Goal: Transaction & Acquisition: Purchase product/service

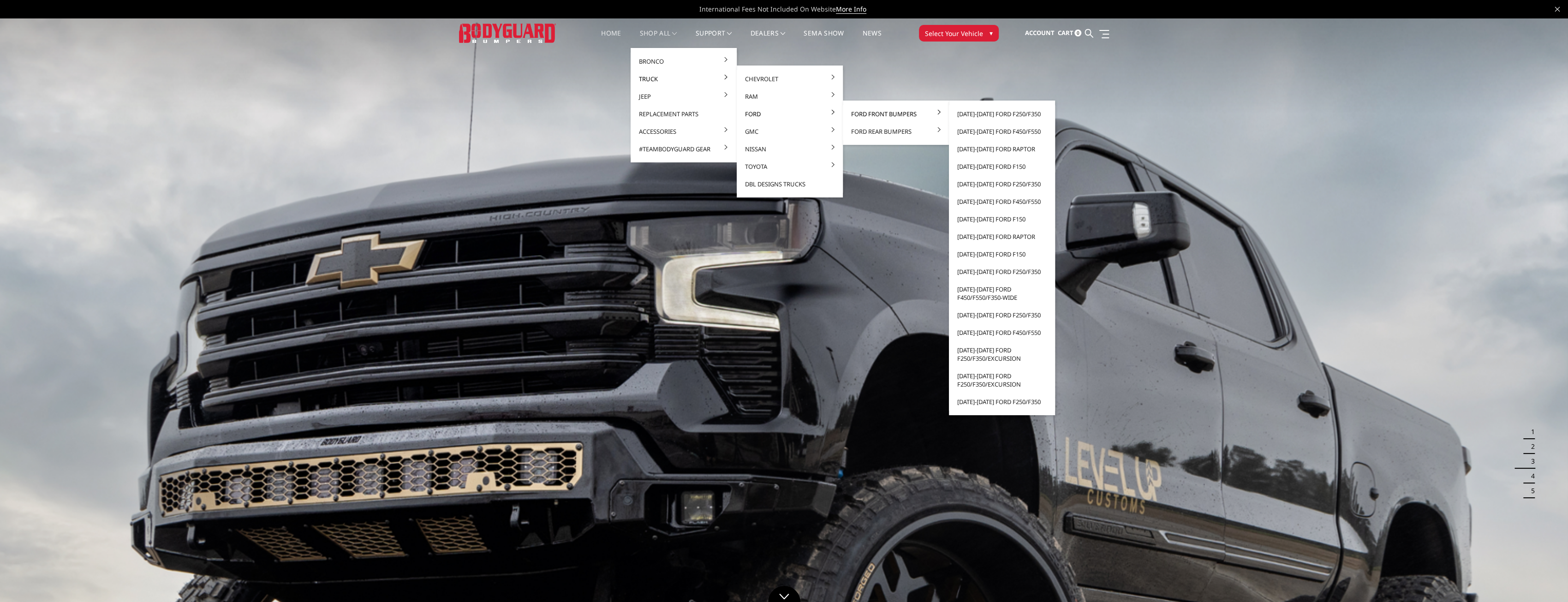
click at [888, 114] on link "Ford Front Bumpers" at bounding box center [896, 114] width 99 height 18
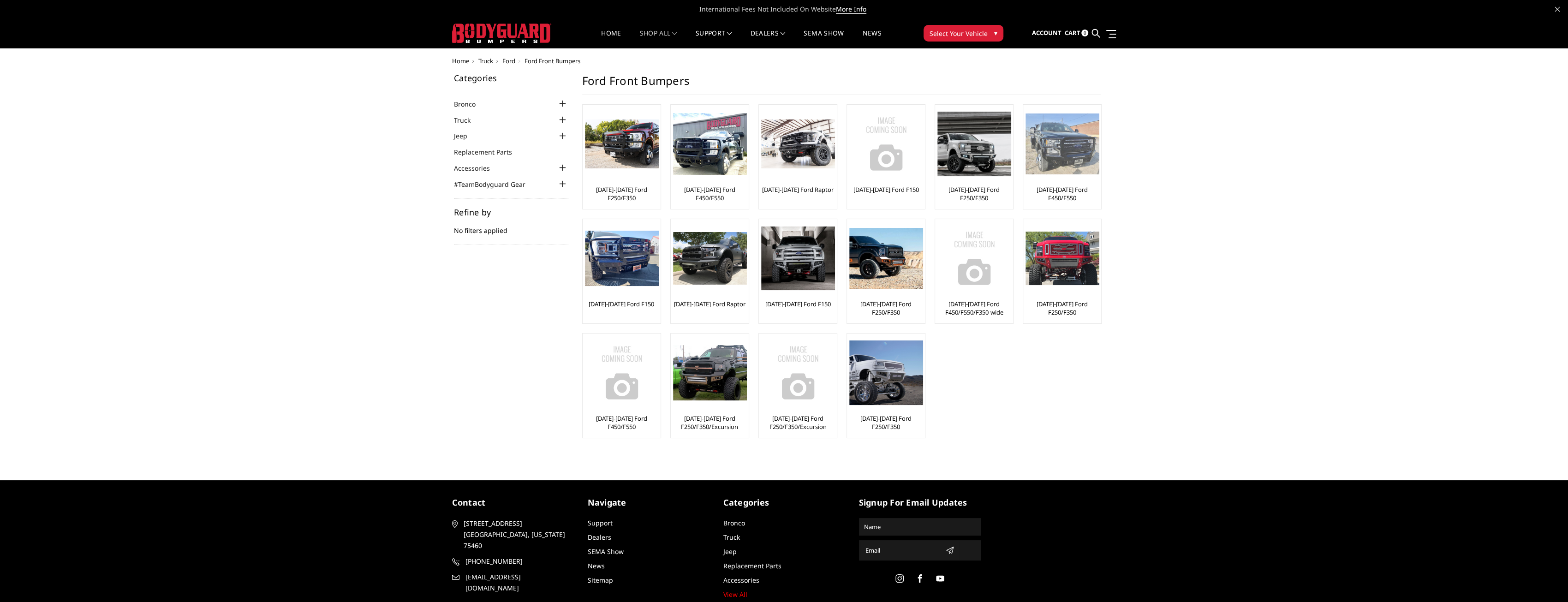
click at [1066, 140] on img at bounding box center [1062, 144] width 74 height 61
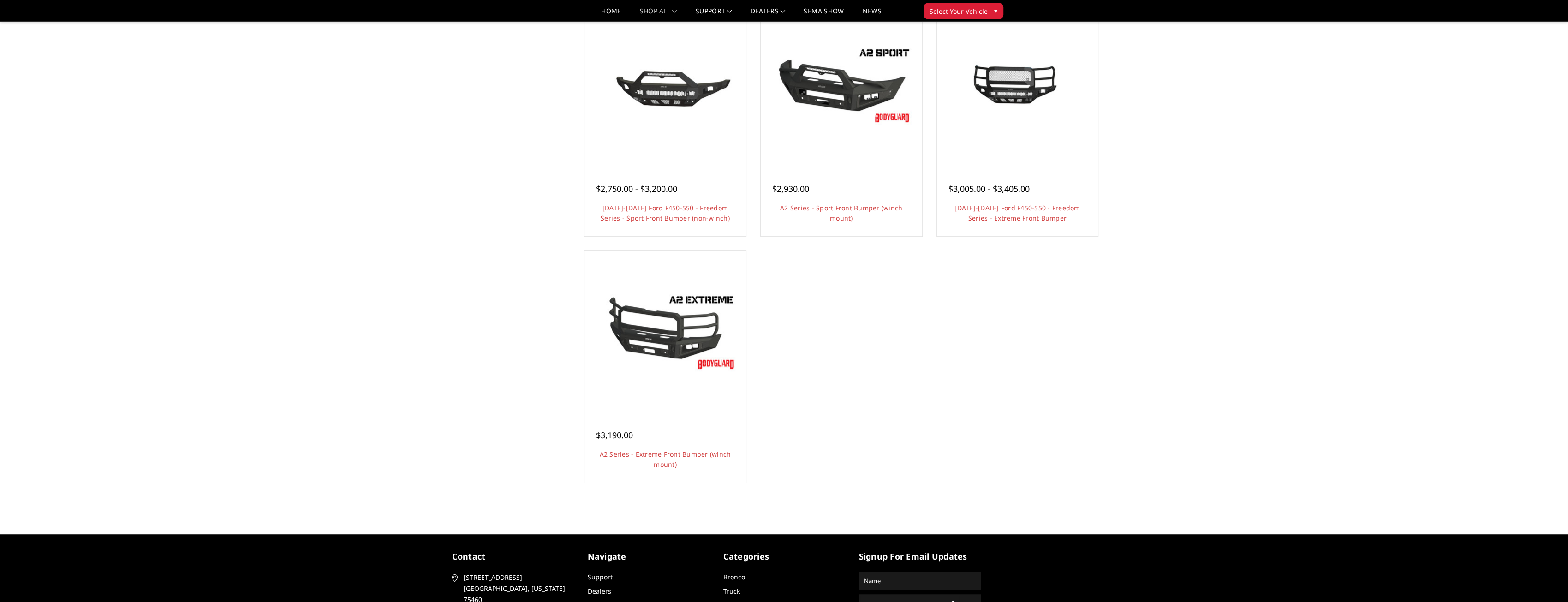
scroll to position [646, 0]
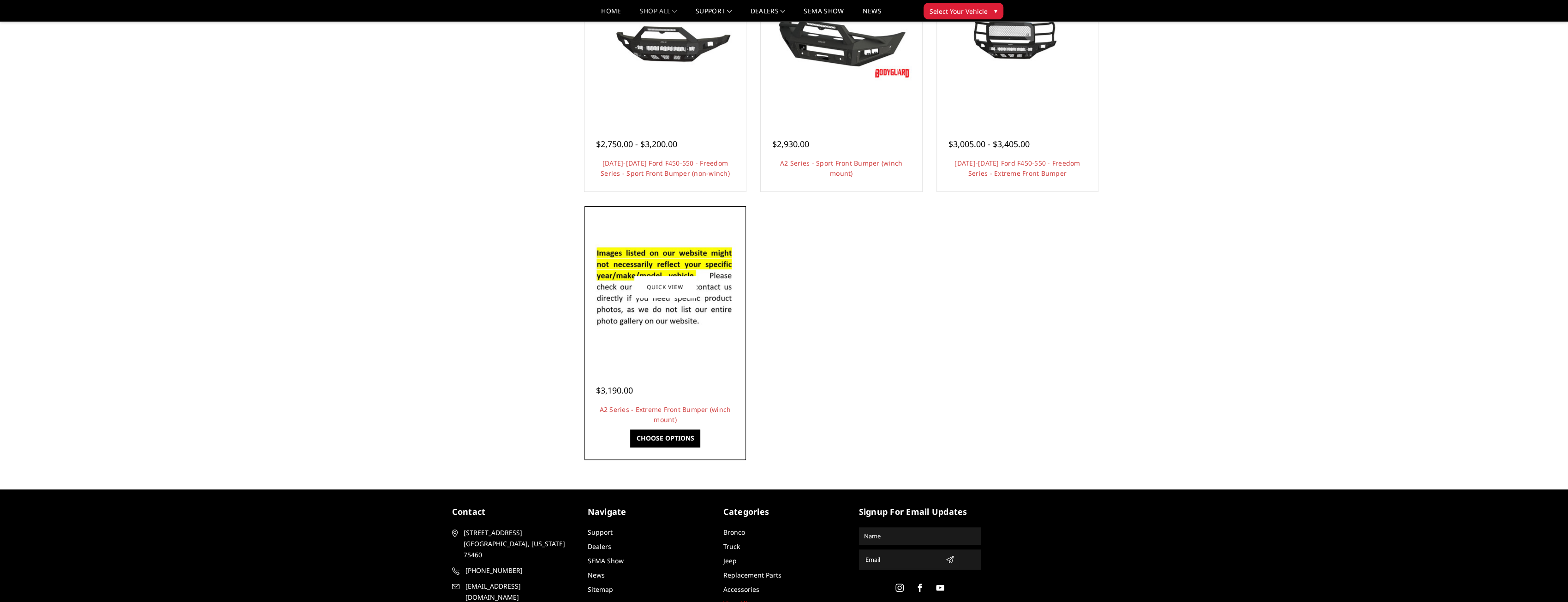
click at [685, 269] on img at bounding box center [665, 287] width 148 height 100
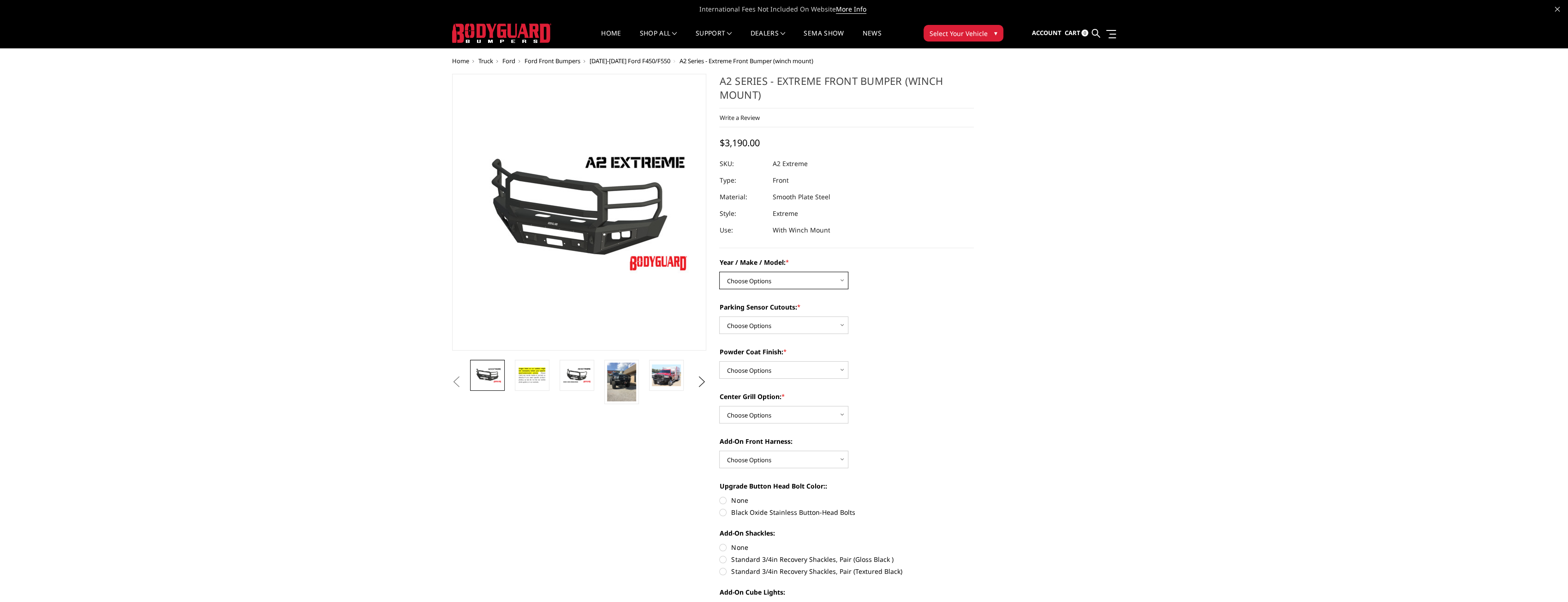
click at [778, 285] on select "Choose Options Chevrolet 20-23 2500 / 3500 Ford 17-22 F250 / F350 Ford 17-22 F4…" at bounding box center [784, 280] width 129 height 18
click at [624, 382] on img at bounding box center [621, 382] width 29 height 39
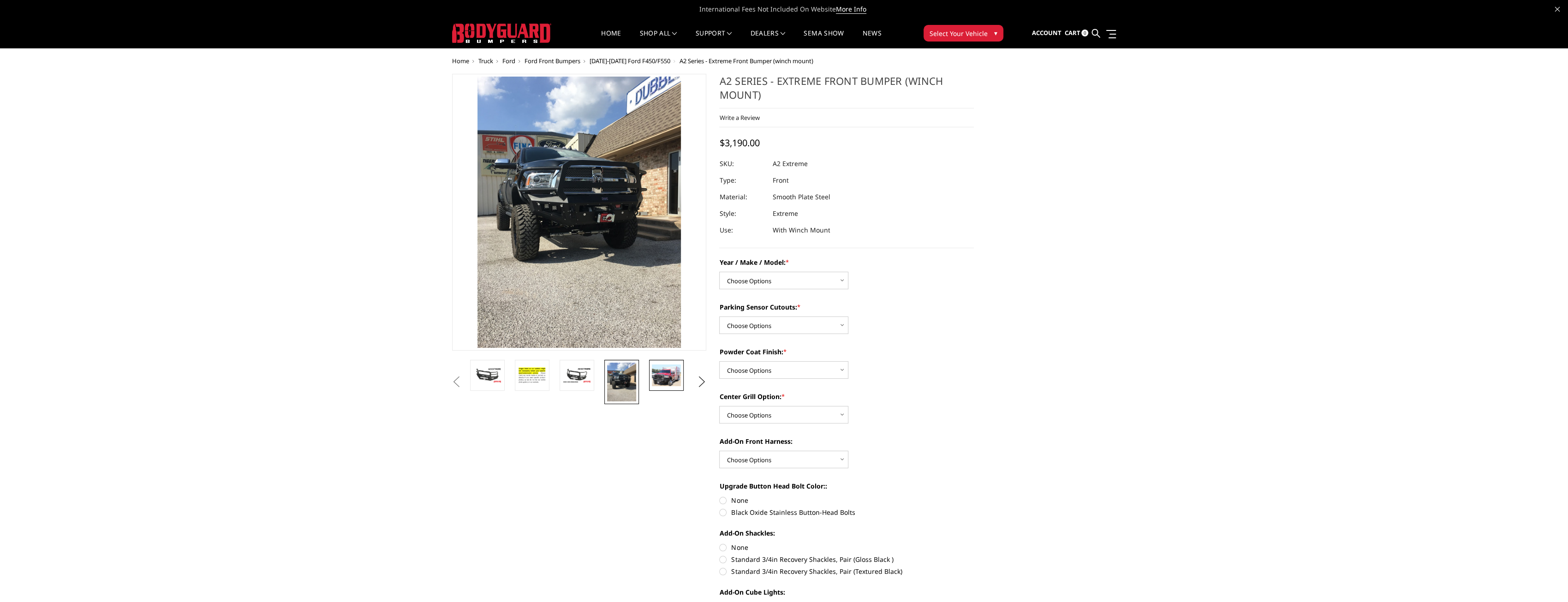
click at [663, 376] on img at bounding box center [667, 376] width 29 height 22
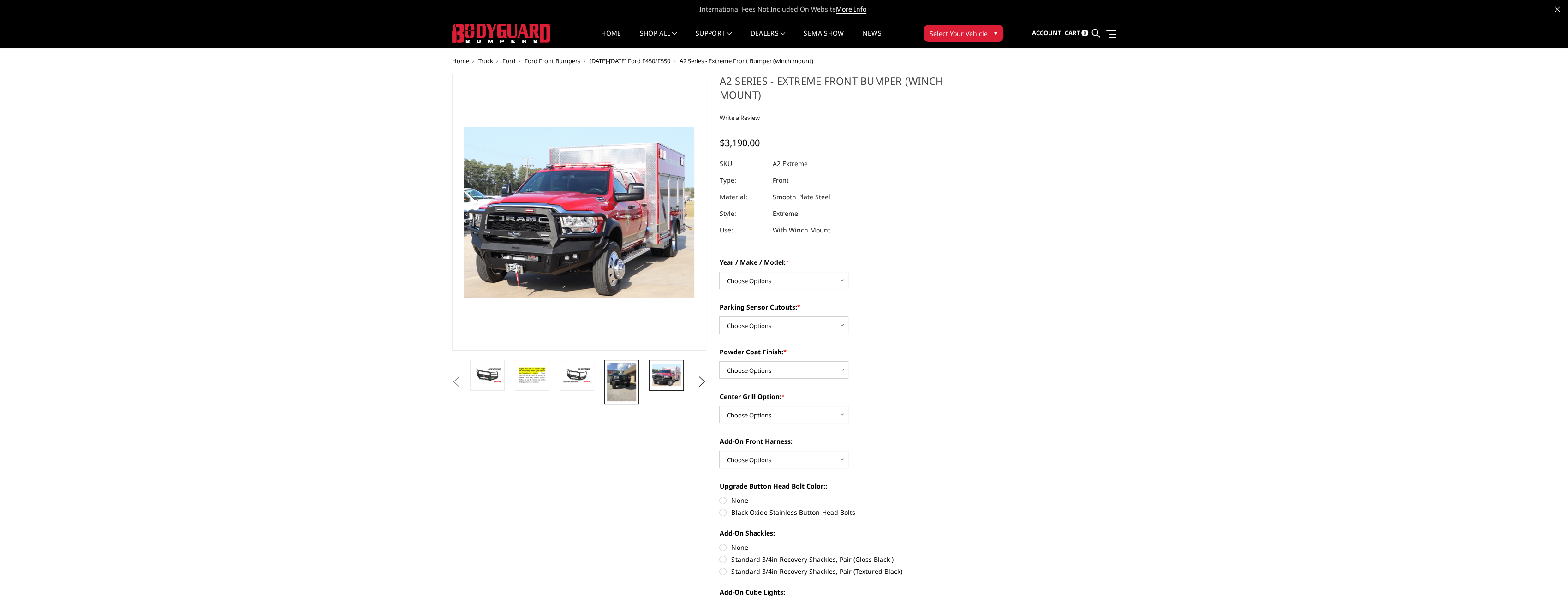
click at [626, 376] on img at bounding box center [621, 382] width 29 height 39
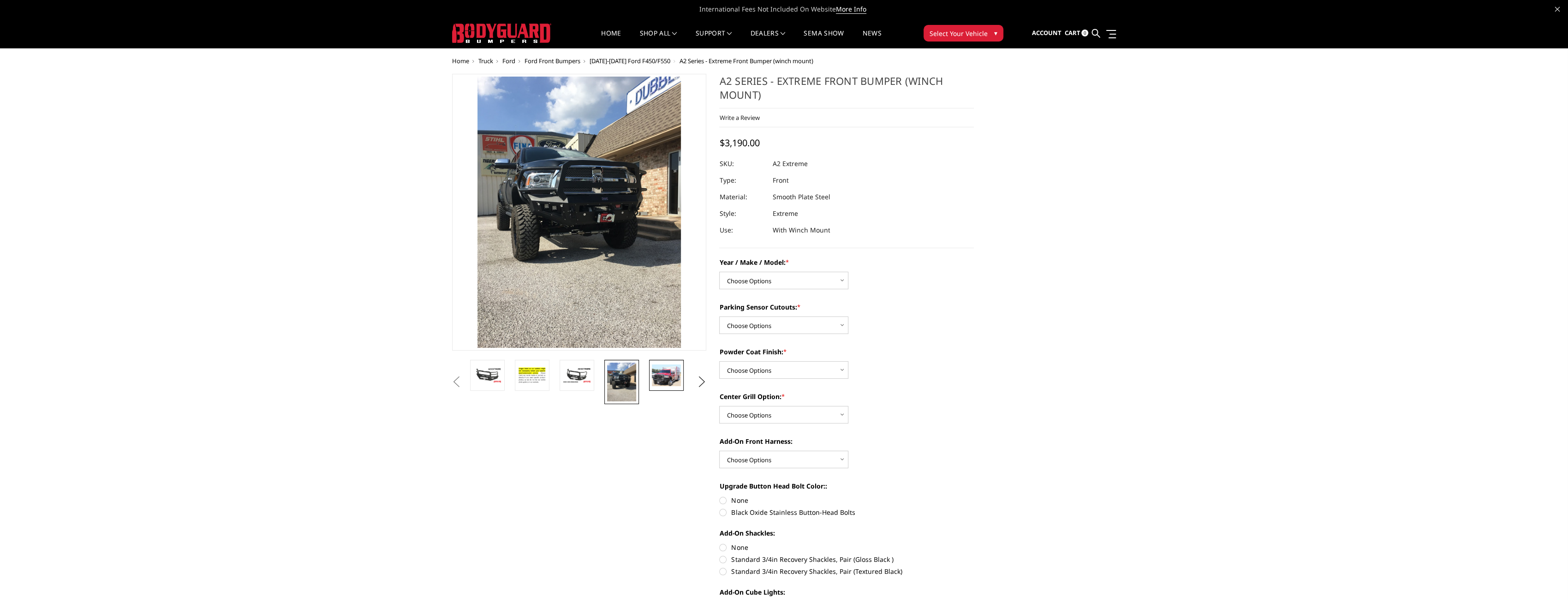
click at [656, 369] on img at bounding box center [667, 376] width 29 height 22
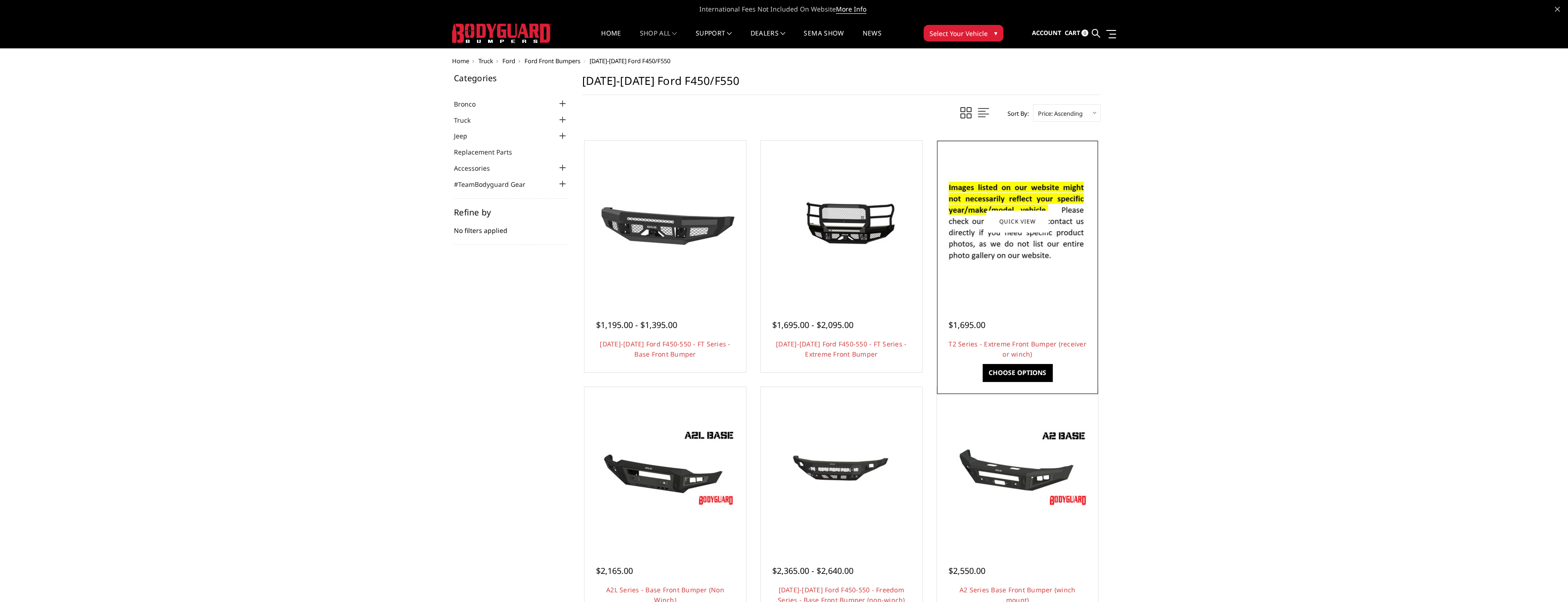
drag, startPoint x: 990, startPoint y: 260, endPoint x: 998, endPoint y: 260, distance: 8.0
click at [990, 260] on img at bounding box center [1017, 221] width 148 height 100
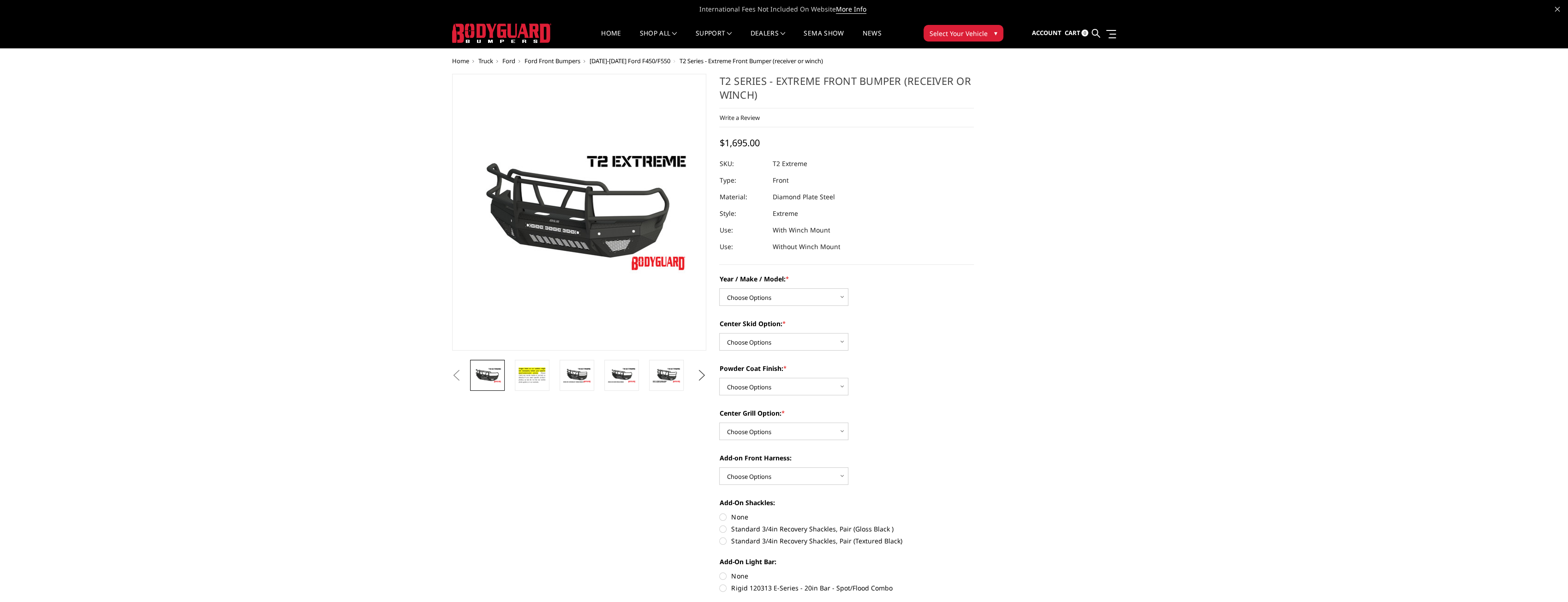
click at [698, 373] on button "Next" at bounding box center [701, 376] width 14 height 14
click at [656, 373] on img at bounding box center [667, 379] width 29 height 32
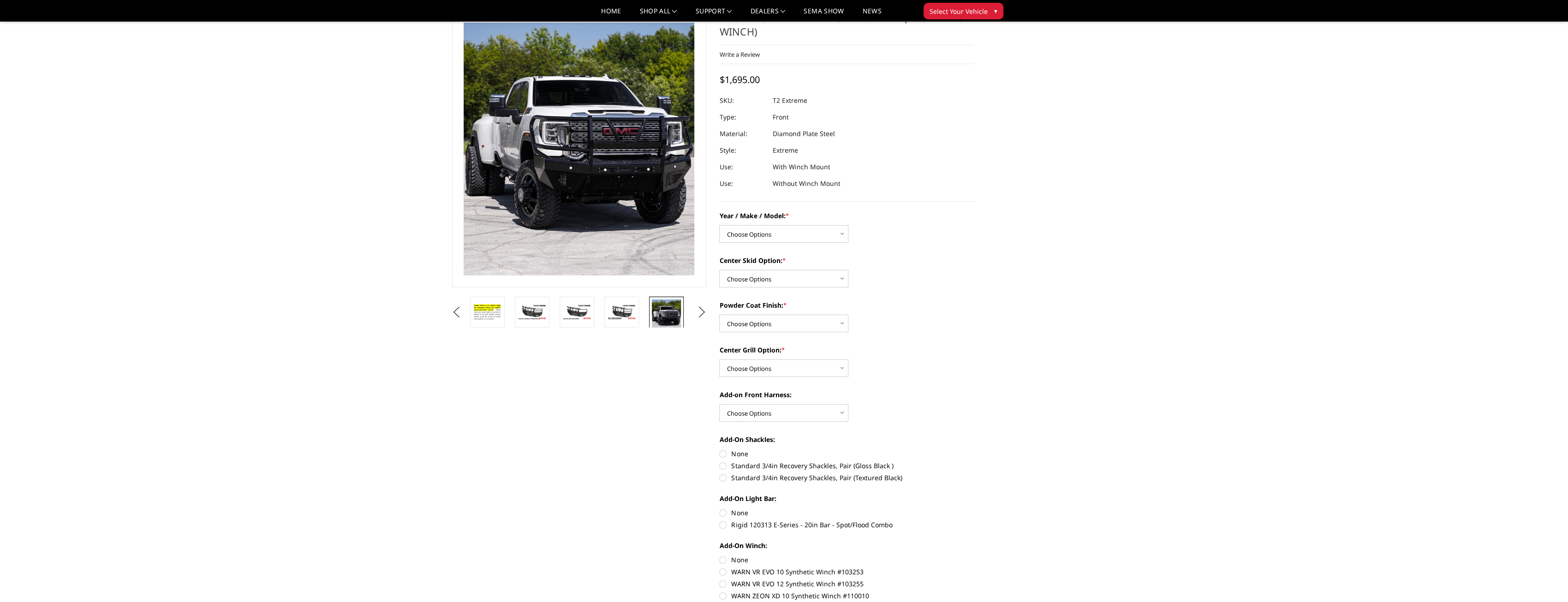
scroll to position [93, 0]
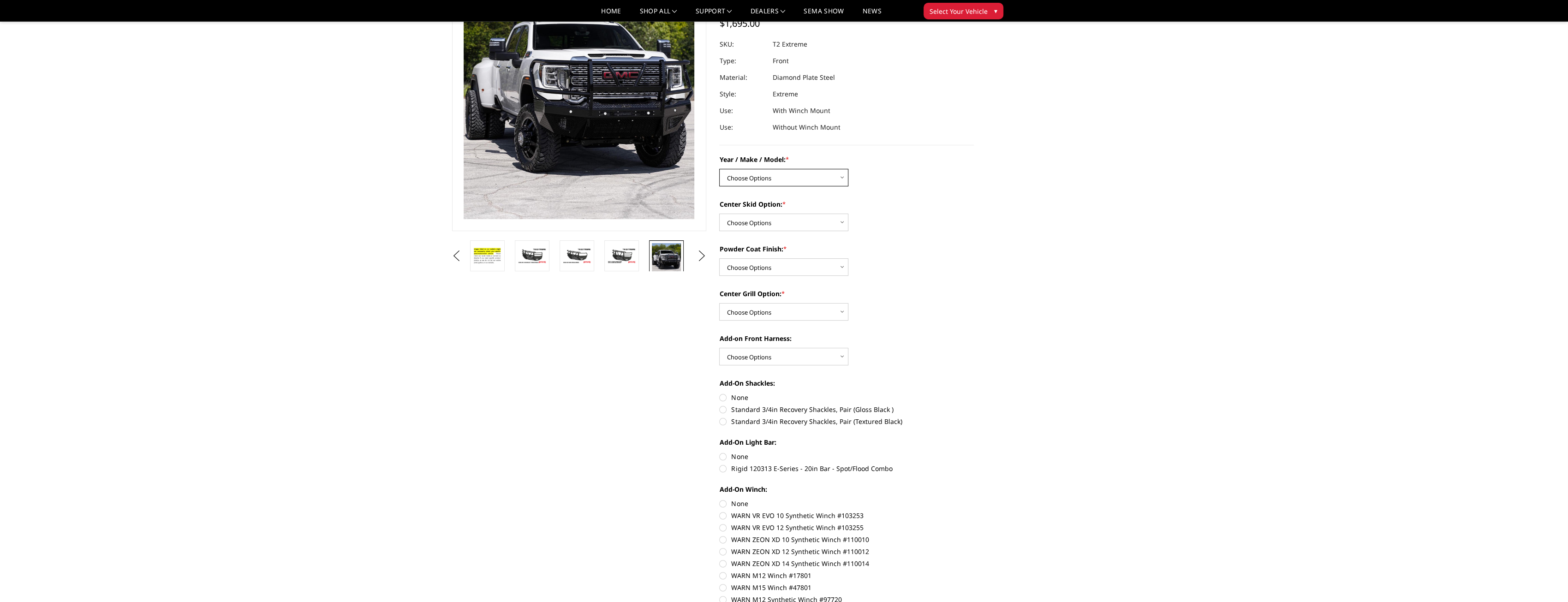
click at [807, 180] on select "Choose Options Chevrolet 19-21 1500 Chevrolet 15-19 2500 / 3500 Chevrolet 20-23…" at bounding box center [784, 177] width 129 height 18
select select "4451"
click at [719, 169] on select "Choose Options Chevrolet 19-21 1500 Chevrolet 15-19 2500 / 3500 Chevrolet 20-23…" at bounding box center [784, 177] width 129 height 18
click at [796, 221] on select "Choose Options Standard center skid plate (included) Receiver tube Winch mount …" at bounding box center [784, 222] width 129 height 18
select select "4461"
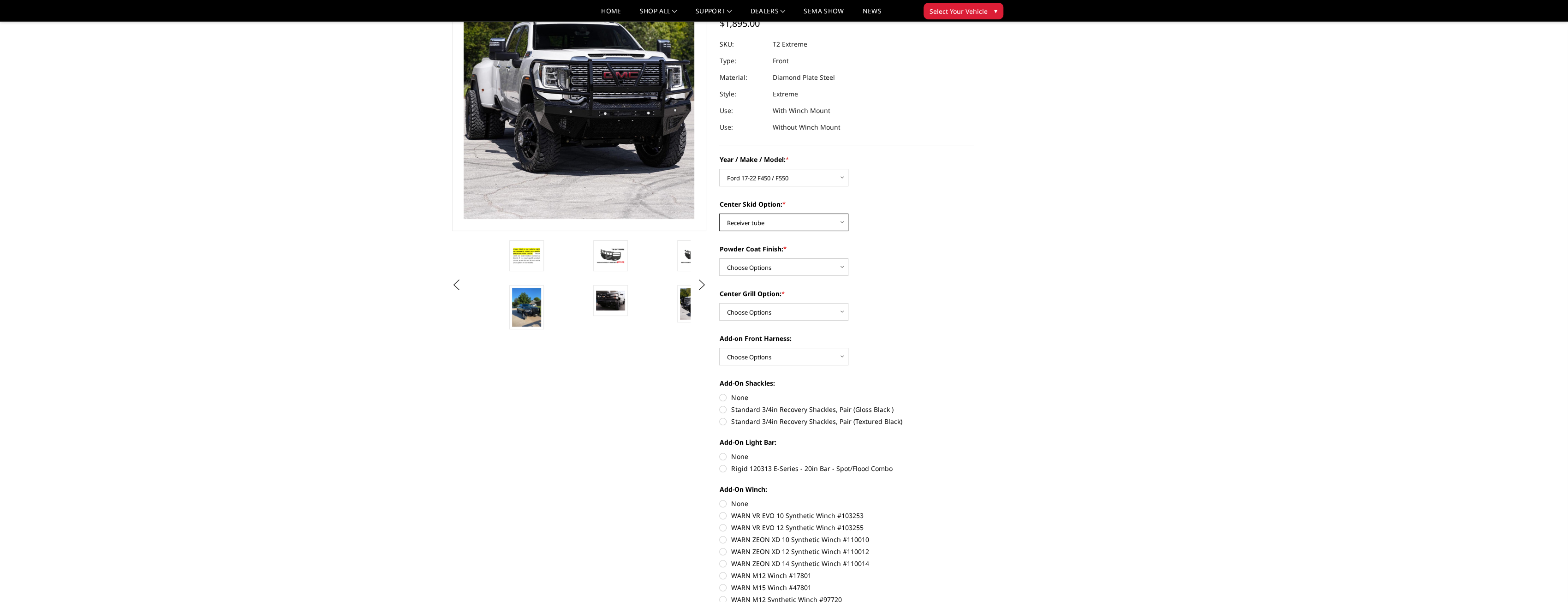
click at [719, 214] on select "Choose Options Standard center skid plate (included) Receiver tube Winch mount …" at bounding box center [784, 222] width 129 height 18
click at [793, 263] on select "Choose Options Bare metal Gloss Black Powder Coat Texture Black Powder Coat" at bounding box center [784, 267] width 129 height 18
select select "4463"
click at [719, 258] on select "Choose Options Bare metal Gloss Black Powder Coat Texture Black Powder Coat" at bounding box center [784, 267] width 129 height 18
click at [782, 313] on select "Choose Options Add expanded metal in center grill Decline this option" at bounding box center [784, 312] width 129 height 18
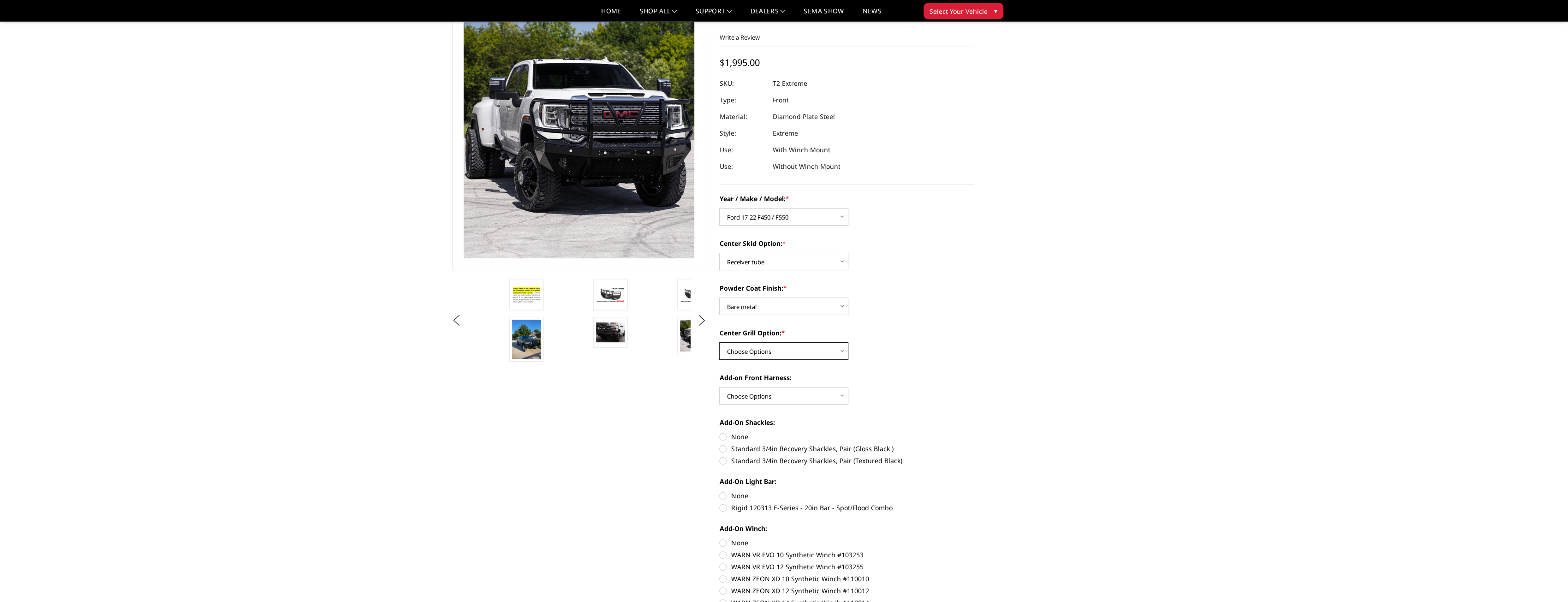
scroll to position [46, 0]
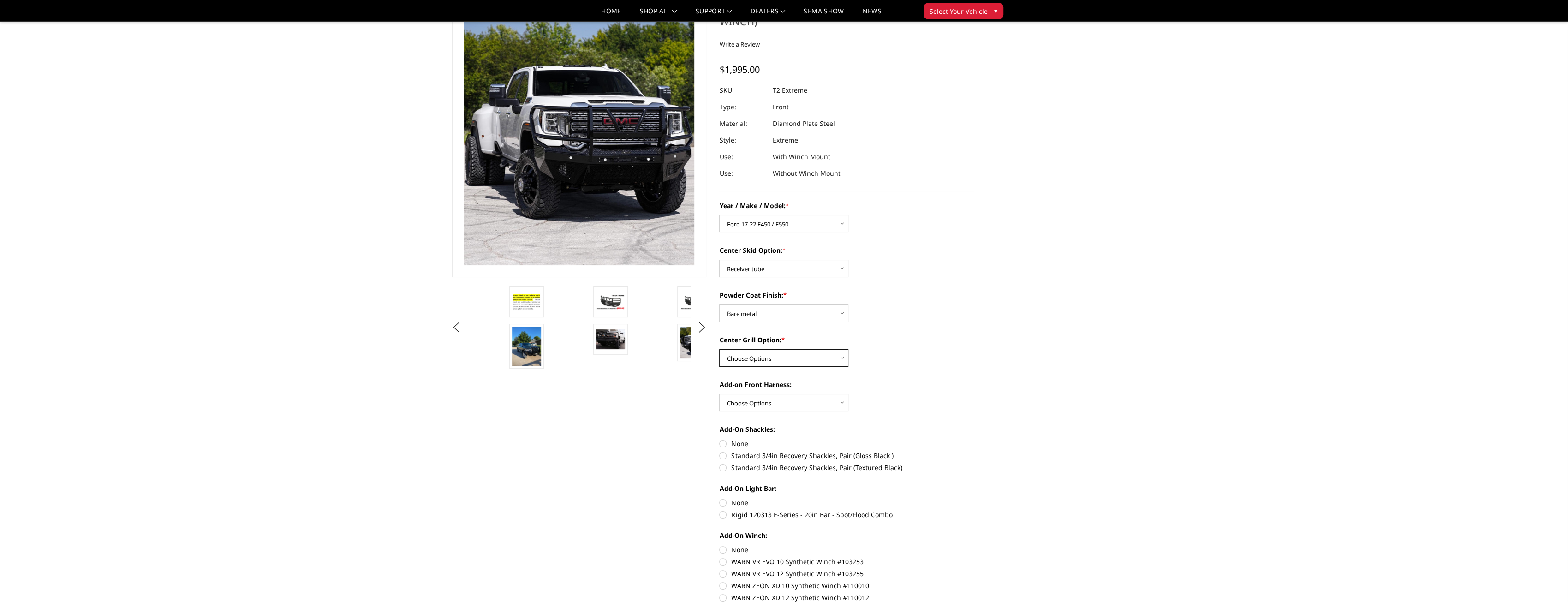
click at [799, 357] on select "Choose Options Add expanded metal in center grill Decline this option" at bounding box center [784, 358] width 129 height 18
select select "4482"
click at [719, 349] on select "Choose Options Add expanded metal in center grill Decline this option" at bounding box center [784, 358] width 129 height 18
click at [808, 406] on select "Choose Options WITH front camera harness WITHOUT front camera harness" at bounding box center [784, 402] width 129 height 18
select select "4468"
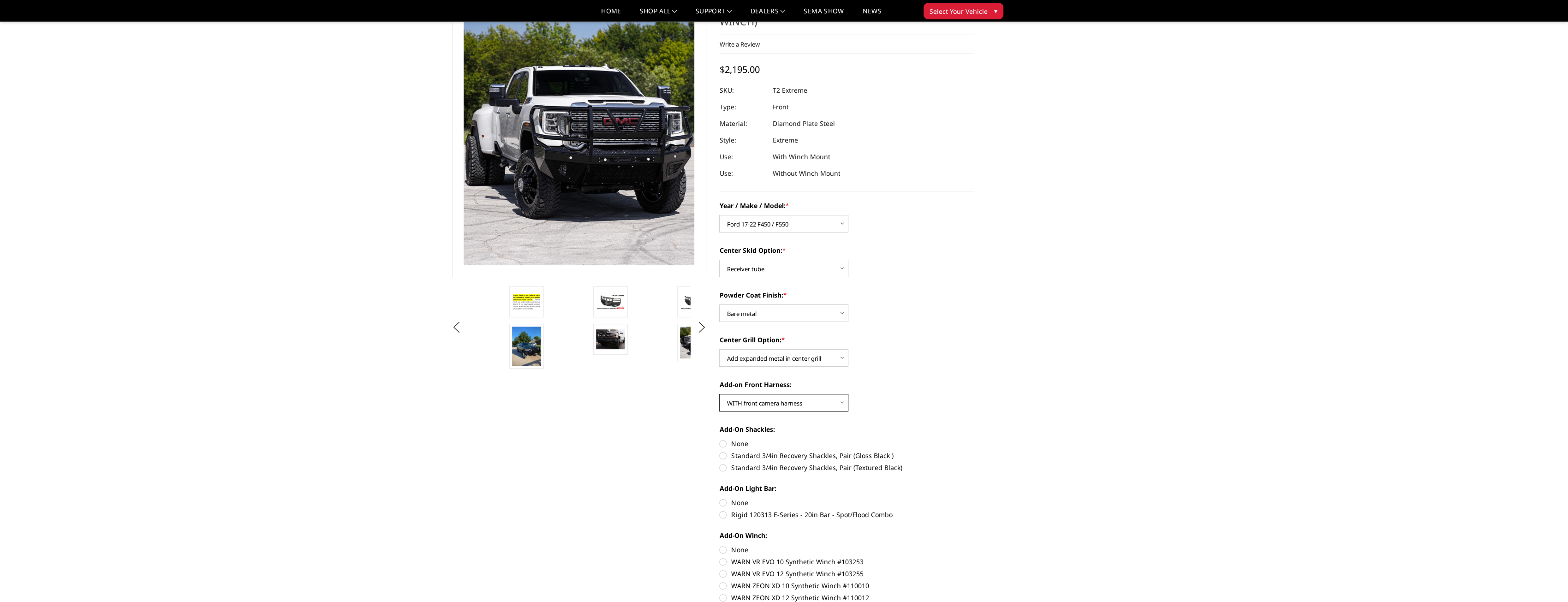
click at [719, 394] on select "Choose Options WITH front camera harness WITHOUT front camera harness" at bounding box center [784, 402] width 129 height 18
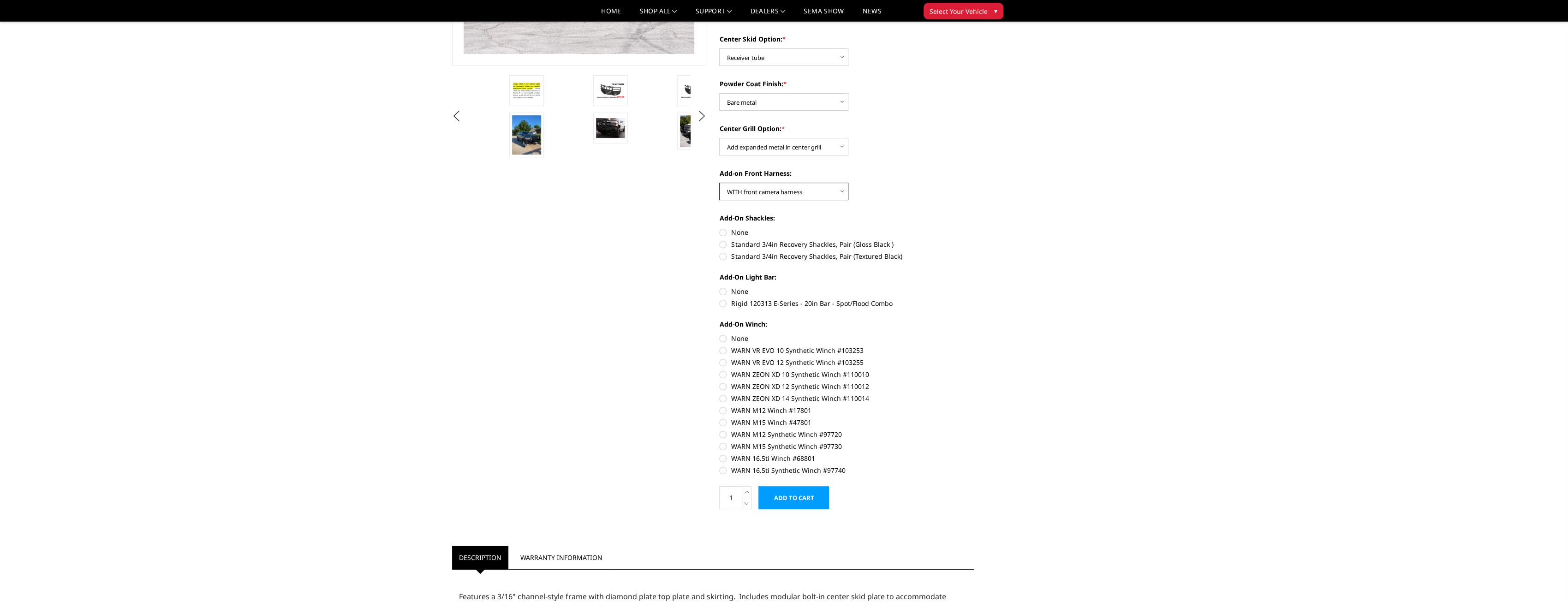
scroll to position [277, 0]
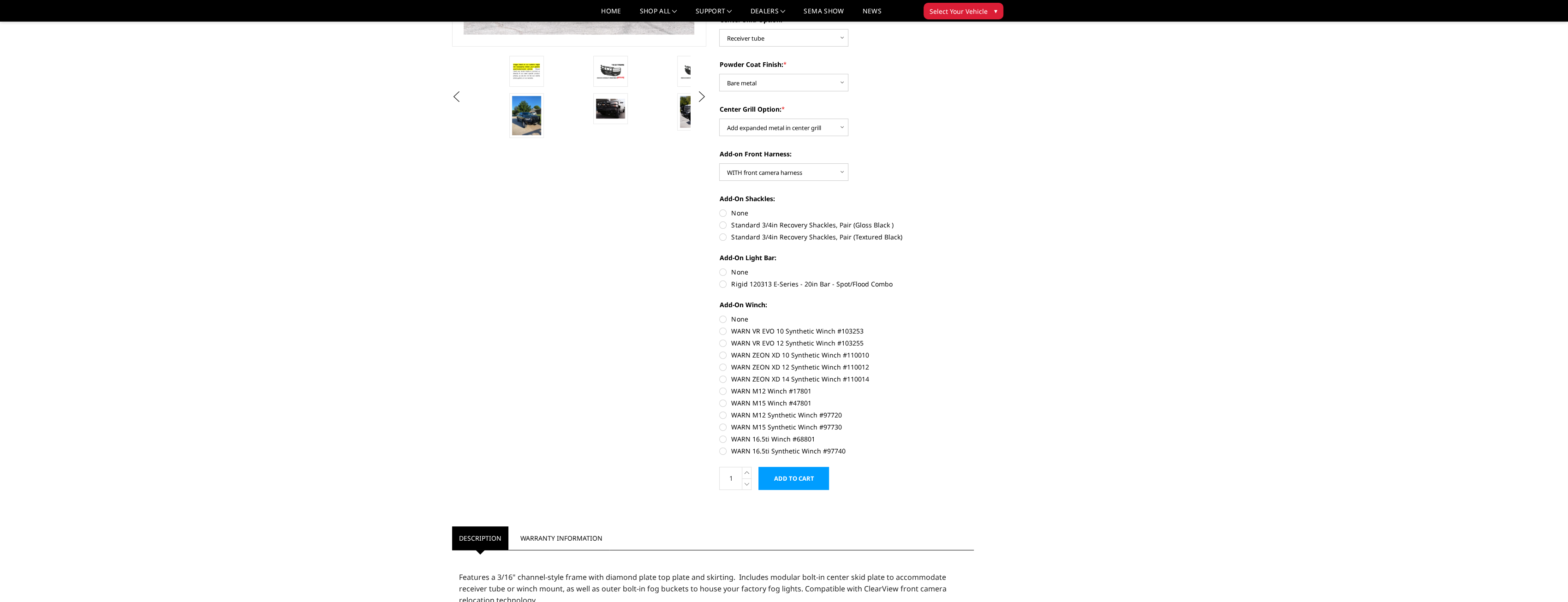
click at [723, 285] on label "Rigid 120313 E-Series - 20in Bar - Spot/Flood Combo" at bounding box center [847, 284] width 254 height 10
click at [974, 268] on input "Rigid 120313 E-Series - 20in Bar - Spot/Flood Combo" at bounding box center [974, 267] width 1 height 1
radio input "true"
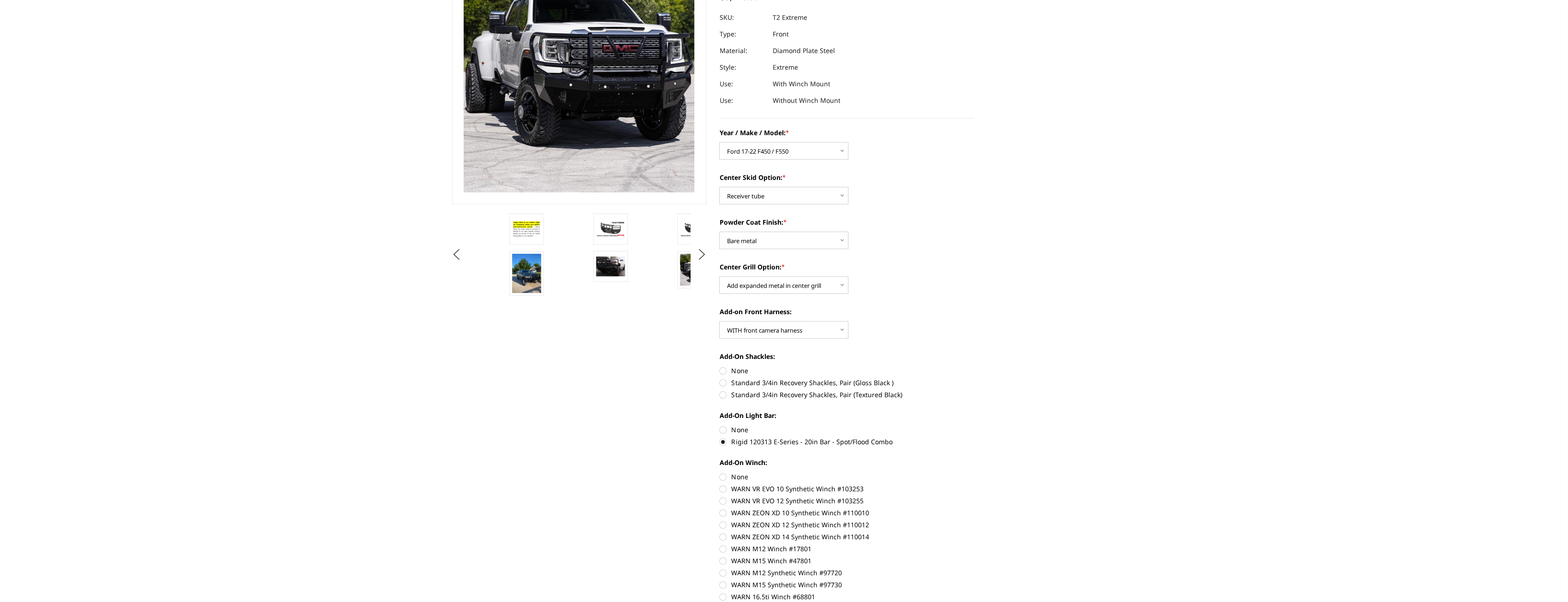
scroll to position [0, 0]
